Goal: Information Seeking & Learning: Learn about a topic

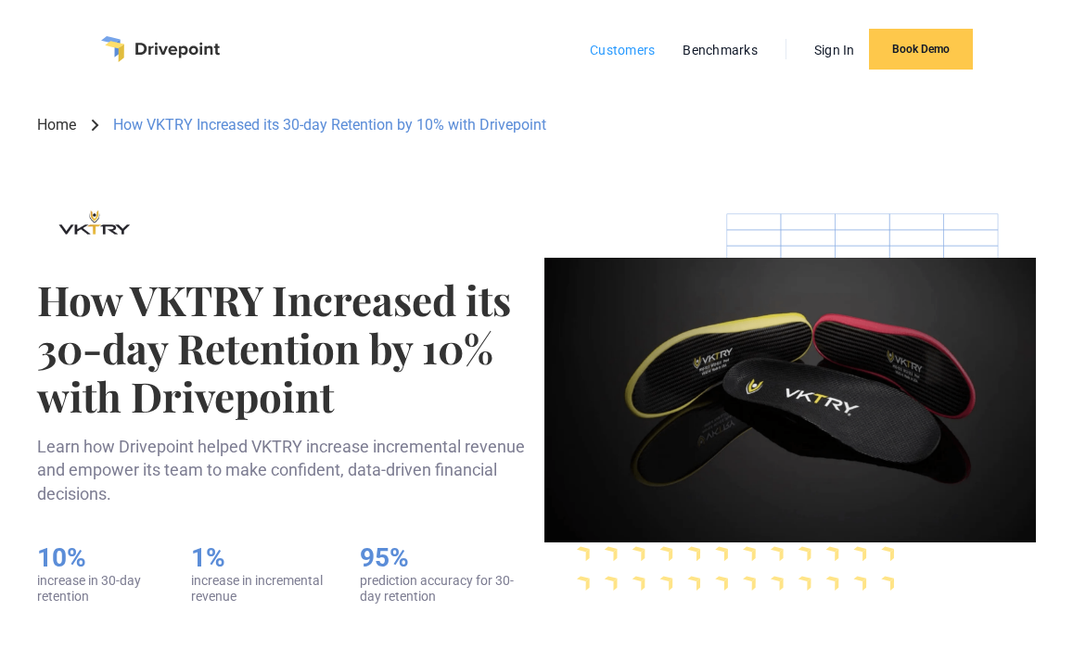
click at [627, 48] on link "Customers" at bounding box center [621, 50] width 83 height 24
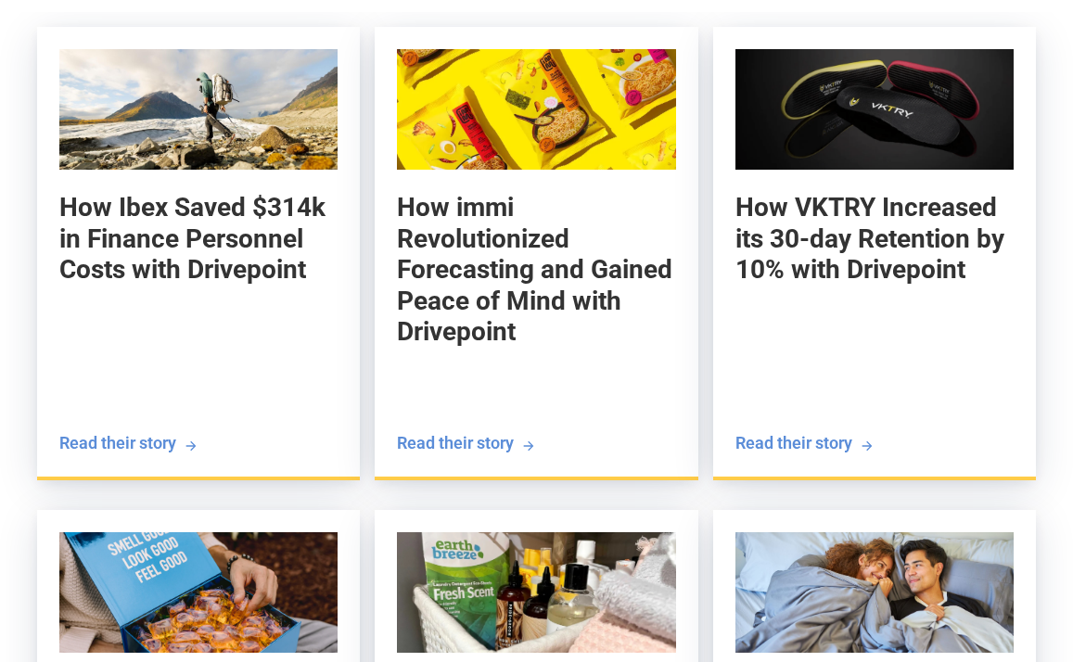
scroll to position [2264, 0]
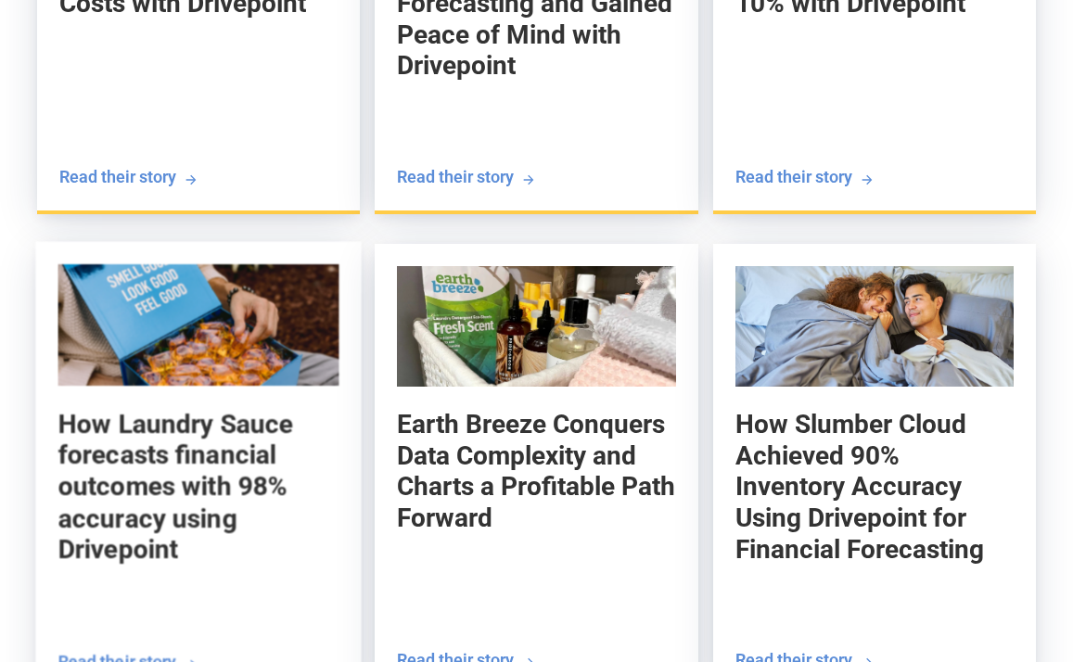
click at [300, 302] on img at bounding box center [197, 324] width 281 height 121
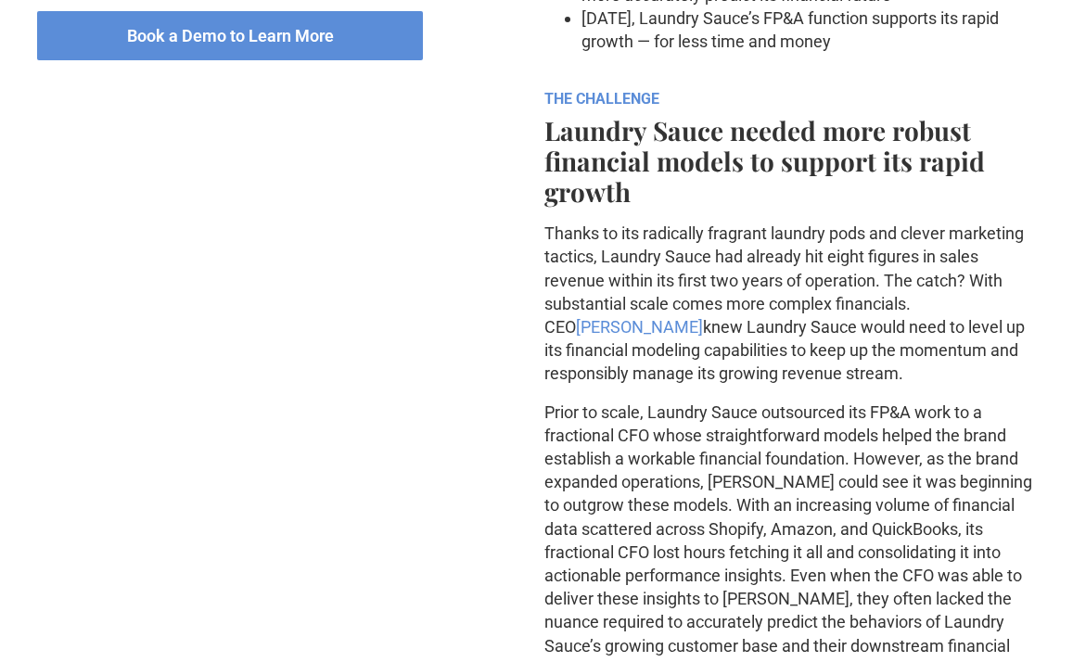
scroll to position [1065, 0]
